Goal: Find specific page/section: Find specific page/section

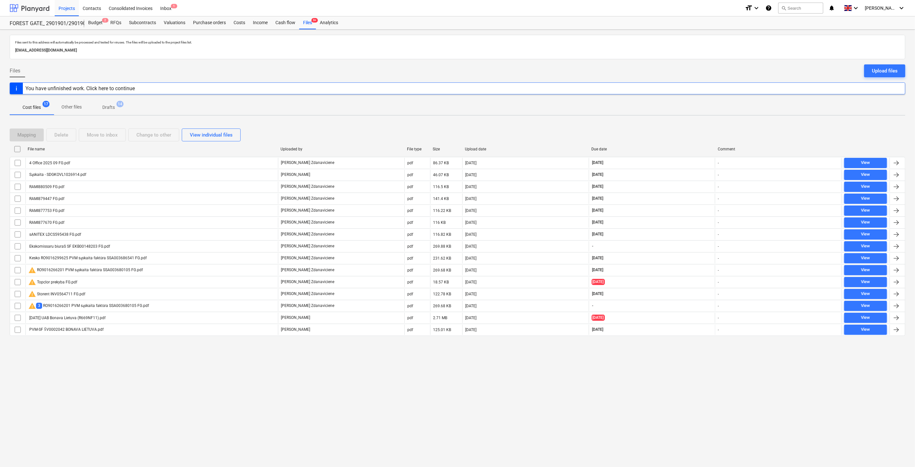
drag, startPoint x: 36, startPoint y: 9, endPoint x: 36, endPoint y: 15, distance: 6.4
click at [36, 9] on div at bounding box center [30, 8] width 40 height 16
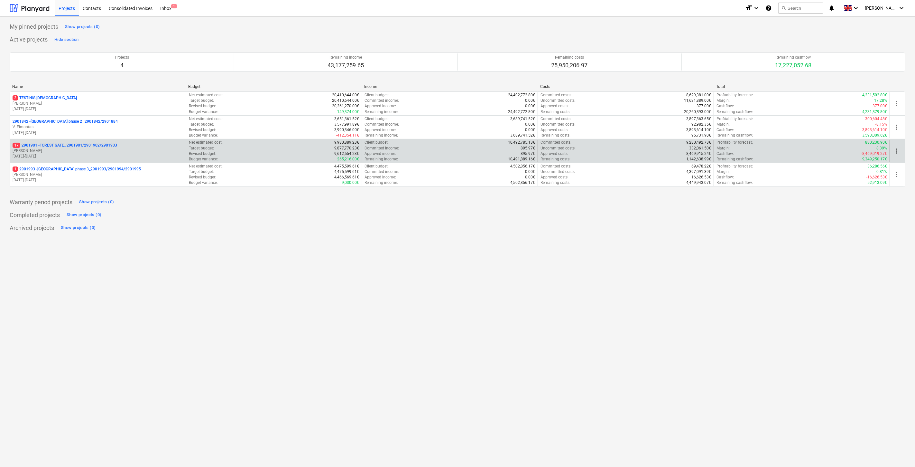
click at [74, 155] on p "[DATE] - [DATE]" at bounding box center [98, 156] width 171 height 5
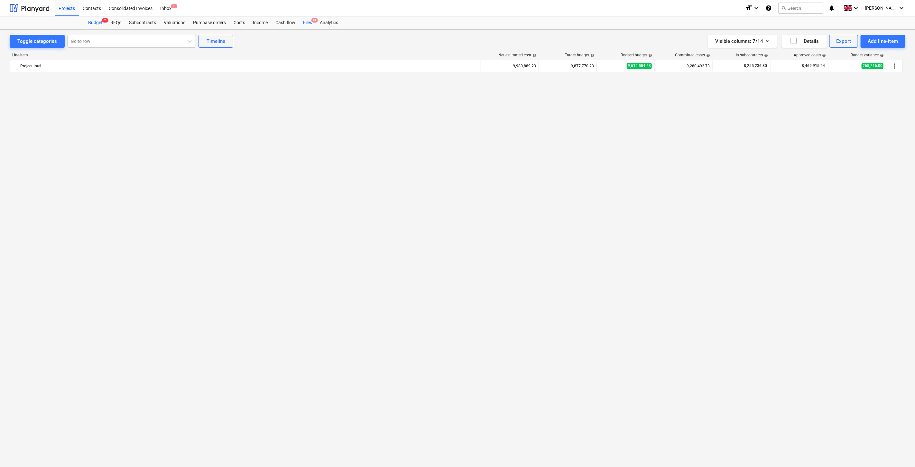
scroll to position [2485, 0]
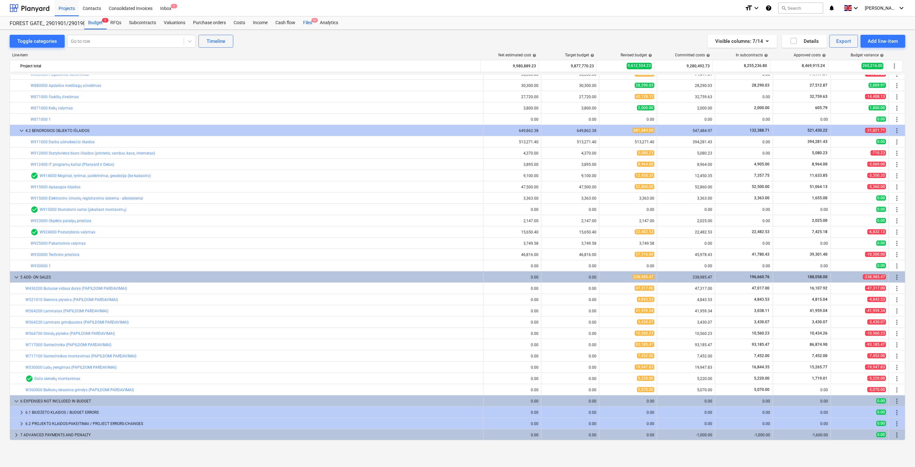
click at [312, 19] on span "9+" at bounding box center [315, 20] width 6 height 5
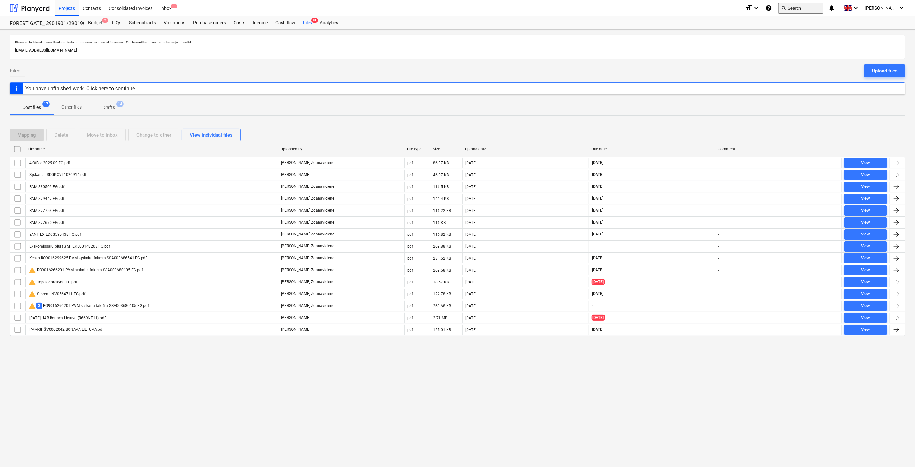
click at [807, 9] on button "search Search" at bounding box center [801, 8] width 45 height 11
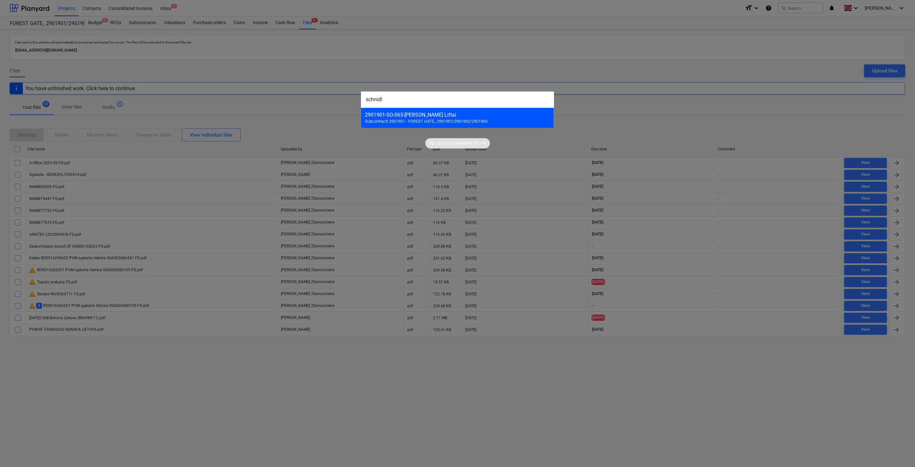
type input "schnidl"
click at [381, 121] on span "Subcontract | 2901901 - FOREST GATE_ 2901901/2901902/2901903" at bounding box center [426, 121] width 123 height 5
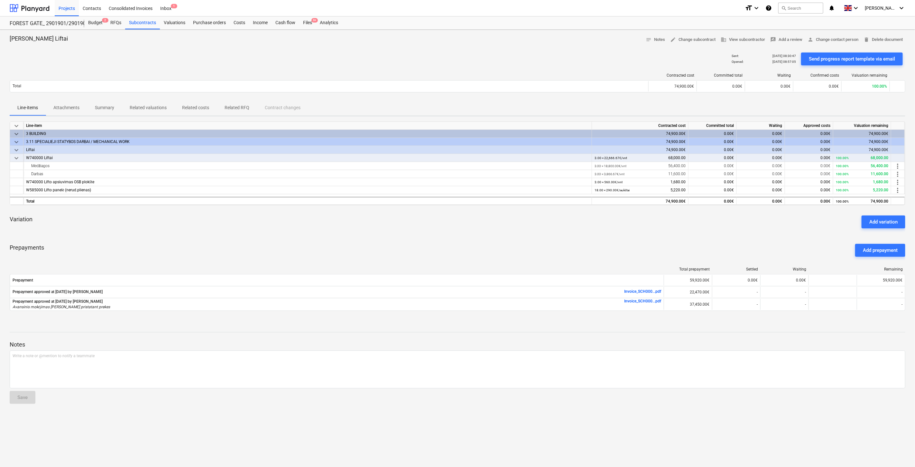
drag, startPoint x: 308, startPoint y: 22, endPoint x: 346, endPoint y: 9, distance: 40.1
click at [308, 22] on div "Files 9+" at bounding box center [307, 22] width 17 height 13
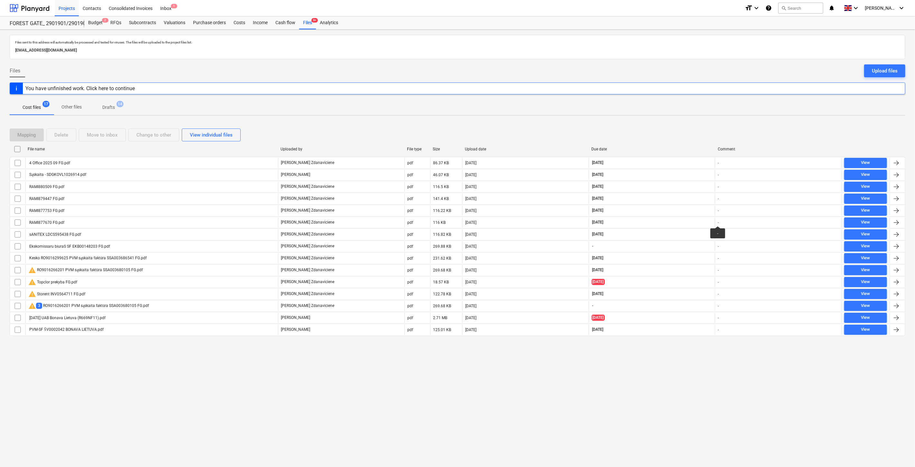
click at [673, 134] on div "Mapping Delete Move to inbox Change to other View individual files" at bounding box center [458, 134] width 896 height 13
click at [686, 127] on div "Mapping Delete Move to inbox Change to other View individual files" at bounding box center [458, 135] width 896 height 18
